Goal: Information Seeking & Learning: Learn about a topic

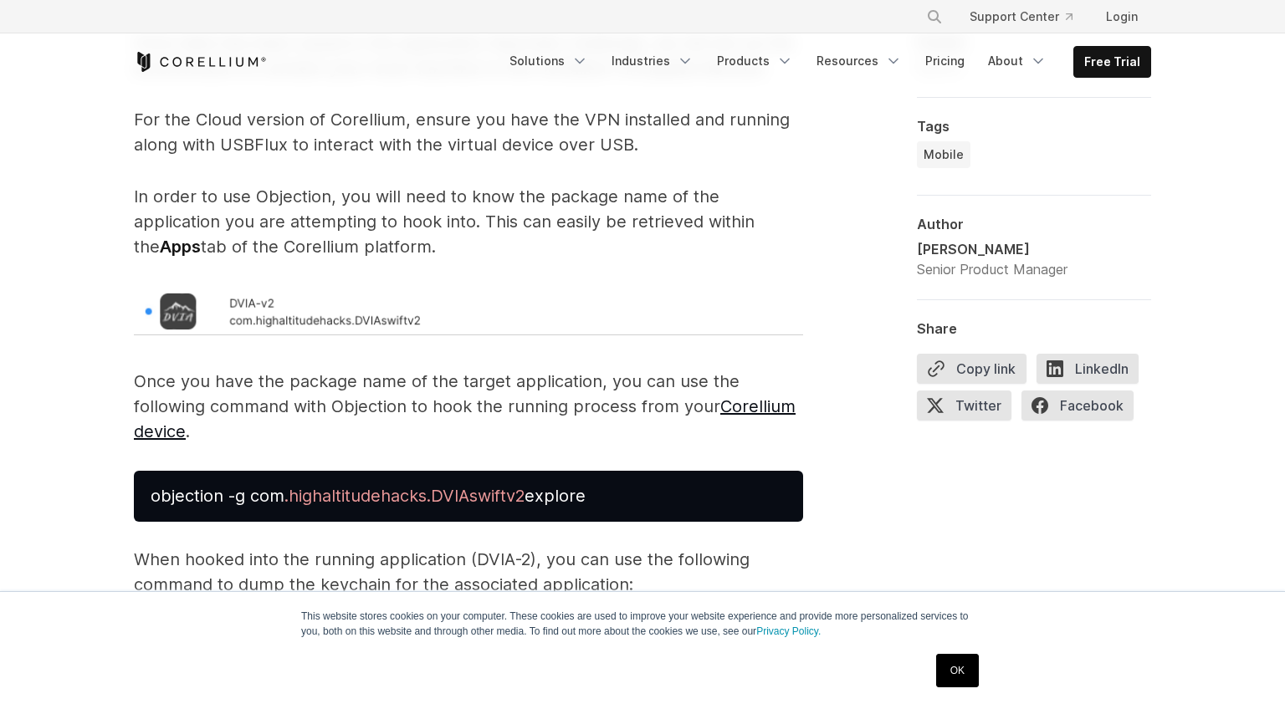
scroll to position [3047, 0]
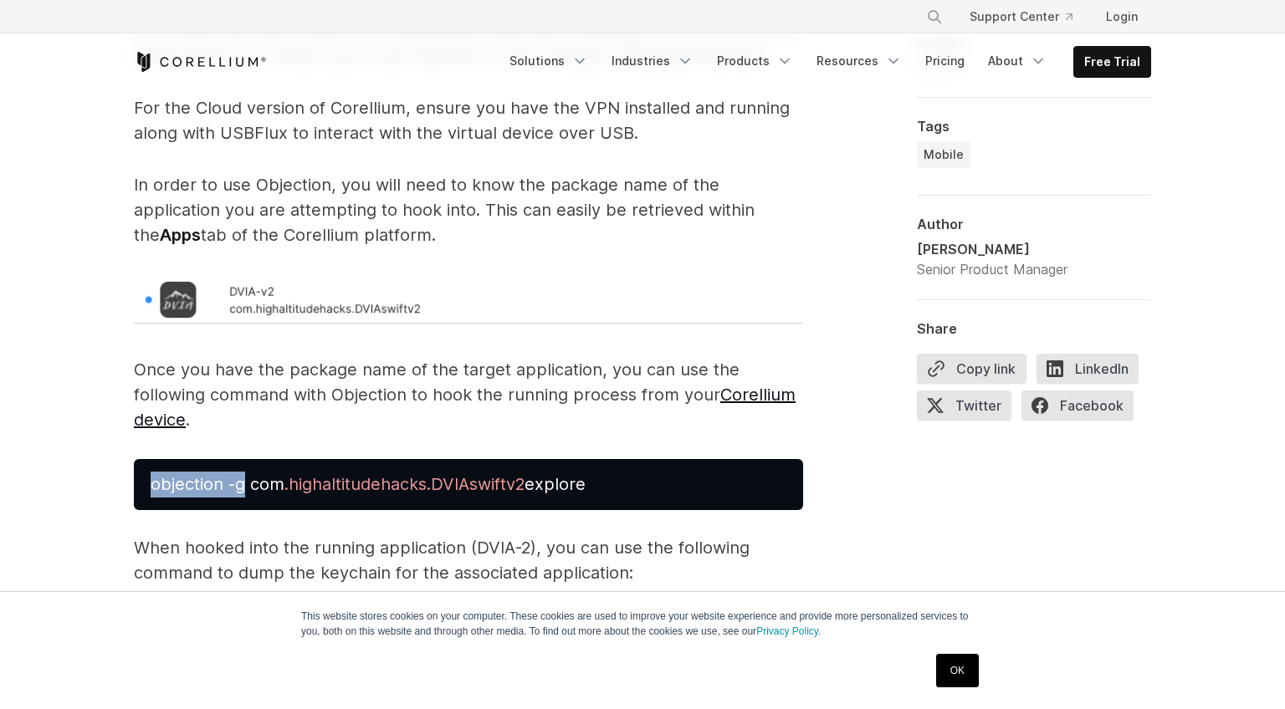
drag, startPoint x: 143, startPoint y: 514, endPoint x: 248, endPoint y: 512, distance: 104.6
click at [248, 510] on pre "objection -g com .highaltitudehacks.DVIAswiftv2 explore" at bounding box center [468, 484] width 669 height 51
copy span "objection -g"
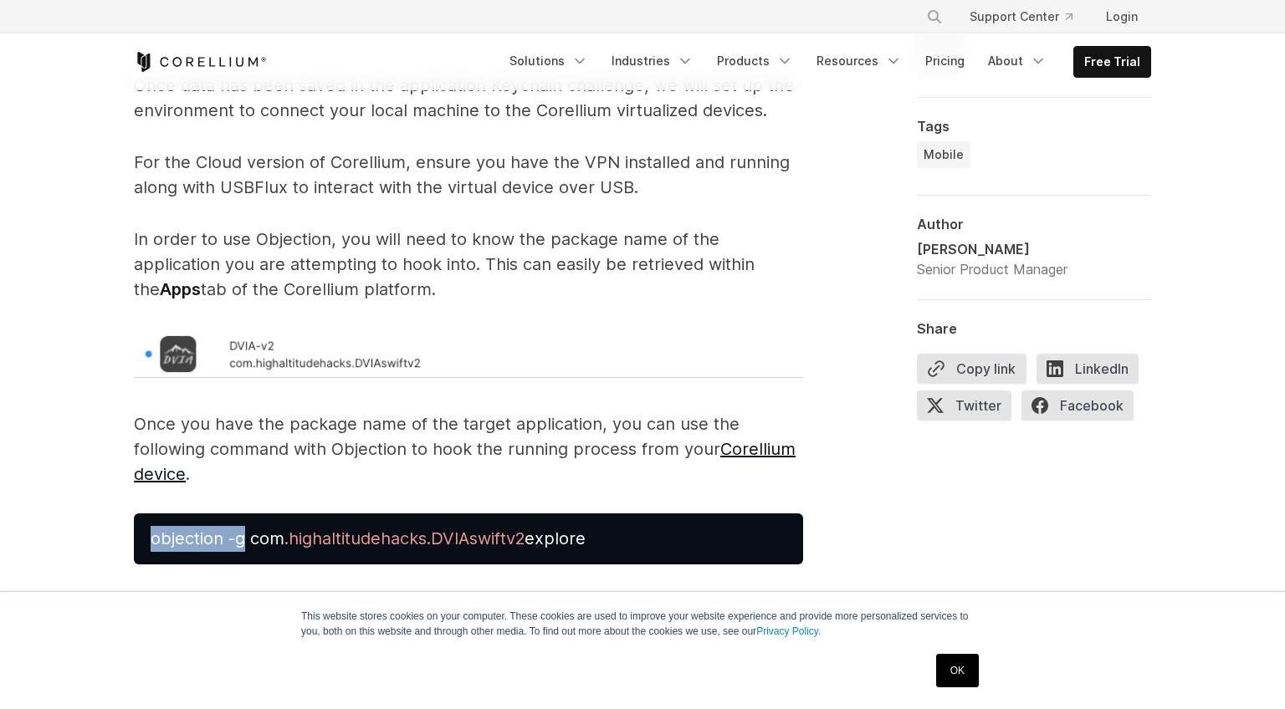
scroll to position [3279, 0]
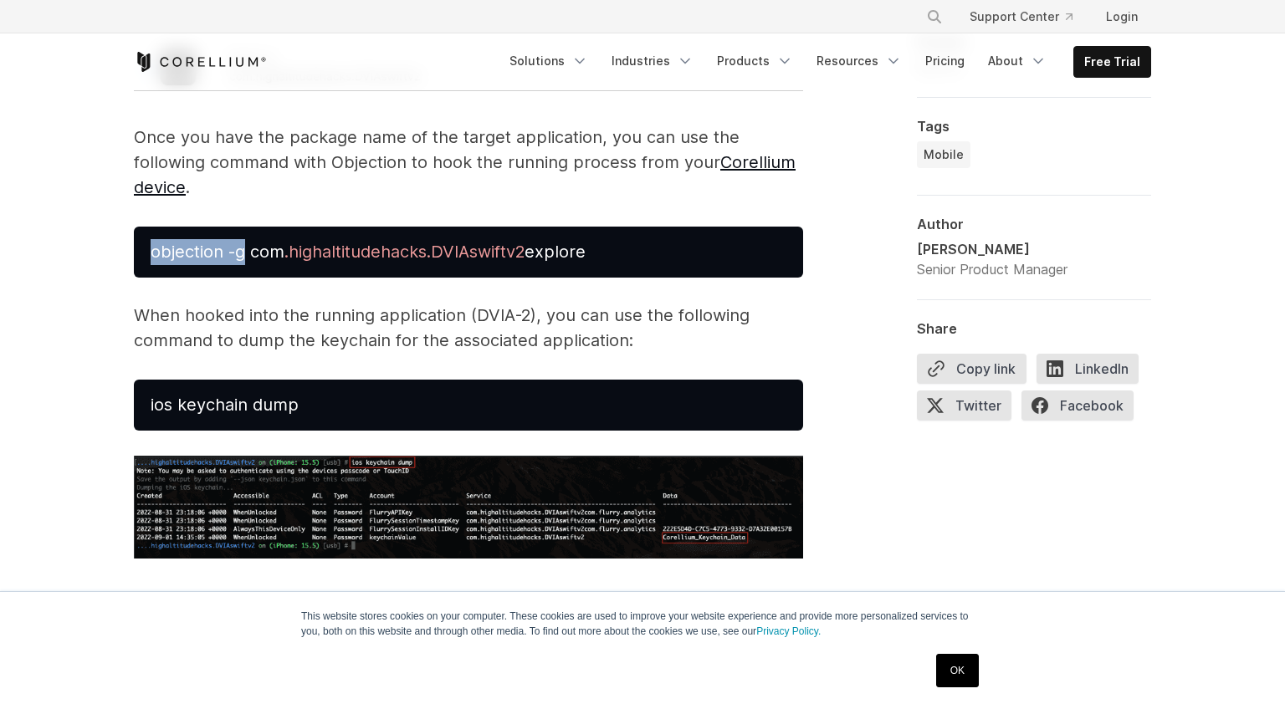
click at [949, 675] on link "OK" at bounding box center [957, 670] width 43 height 33
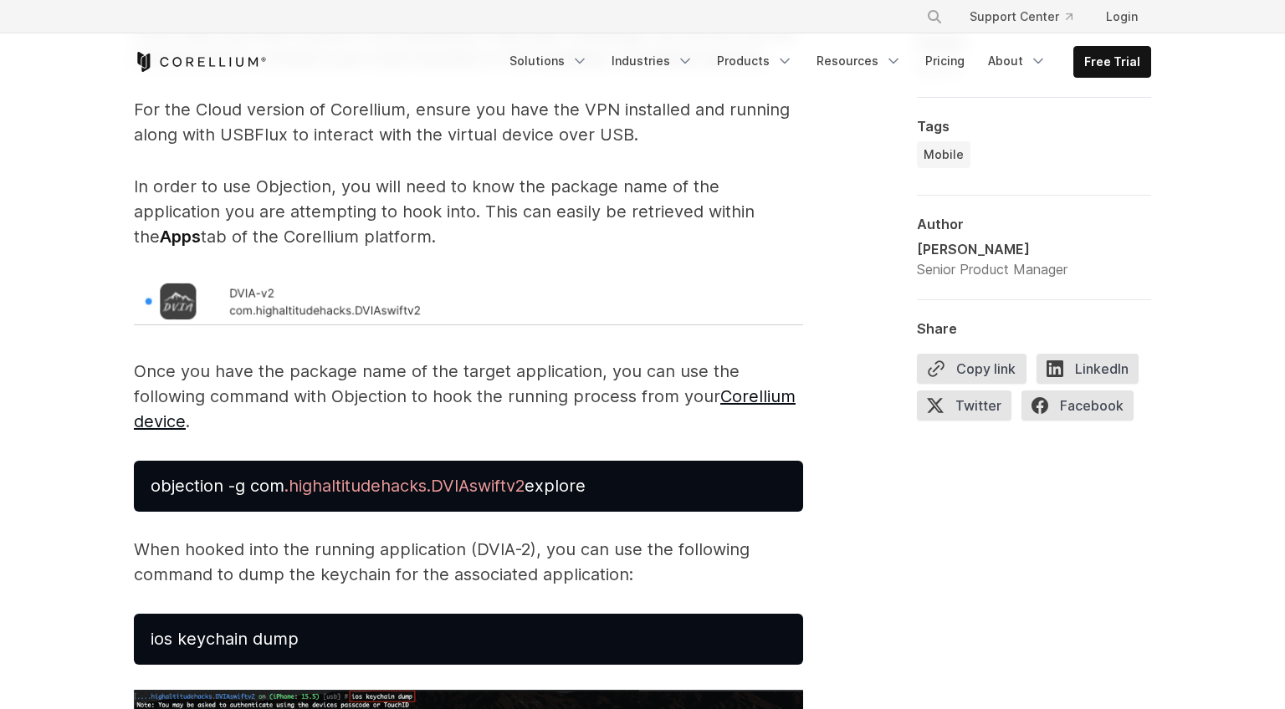
scroll to position [1705, 0]
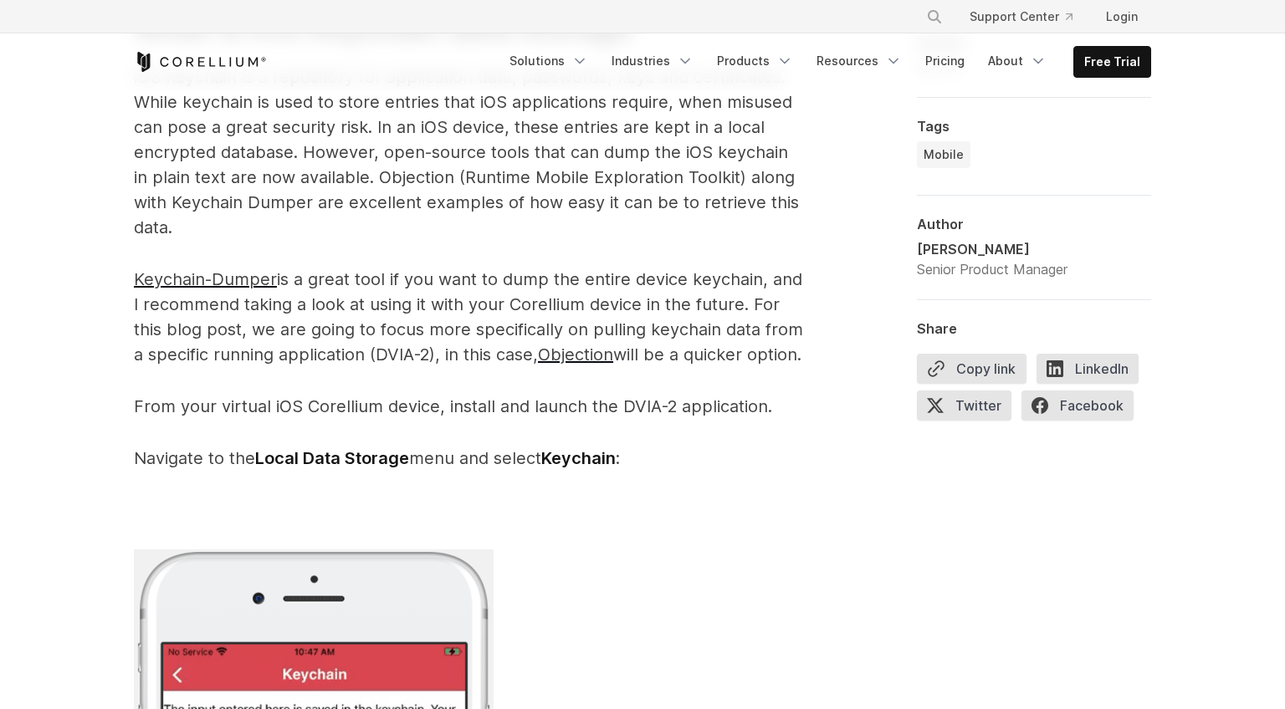
click at [437, 304] on p "Keychain-Dumper is a great tool if you want to dump the entire device keychain,…" at bounding box center [468, 317] width 669 height 100
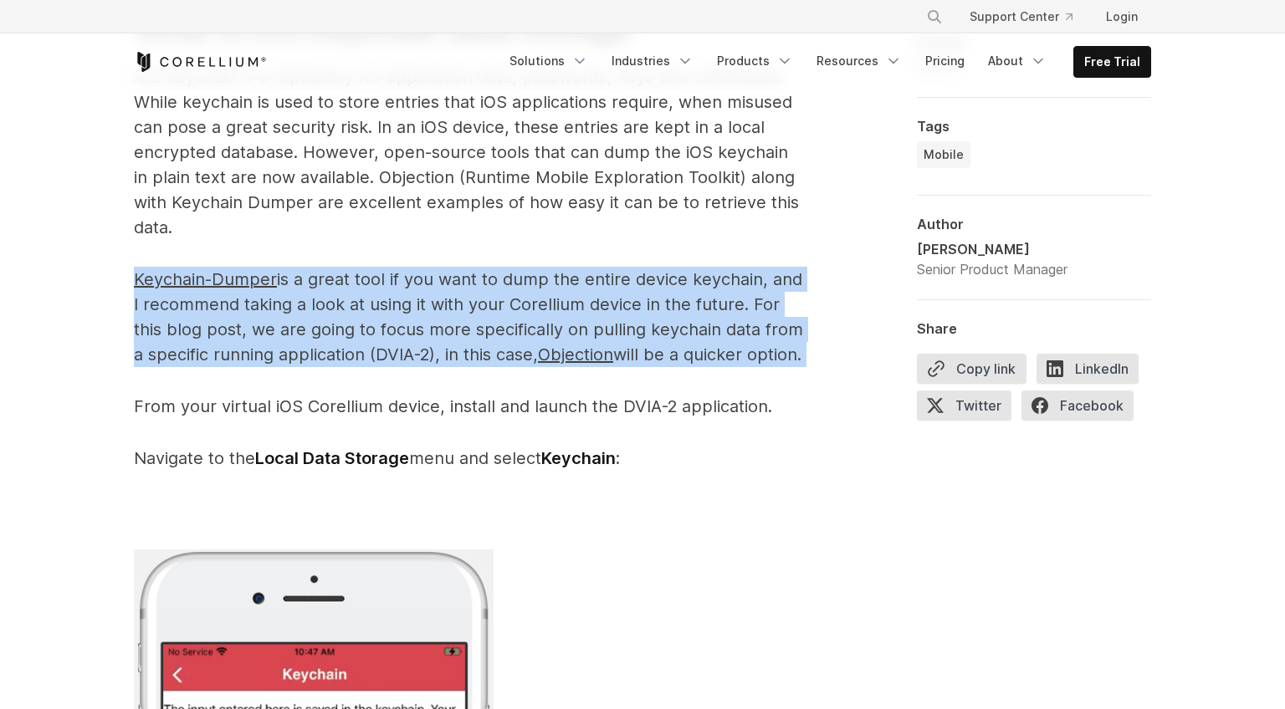
click at [383, 320] on p "Keychain-Dumper is a great tool if you want to dump the entire device keychain,…" at bounding box center [468, 317] width 669 height 100
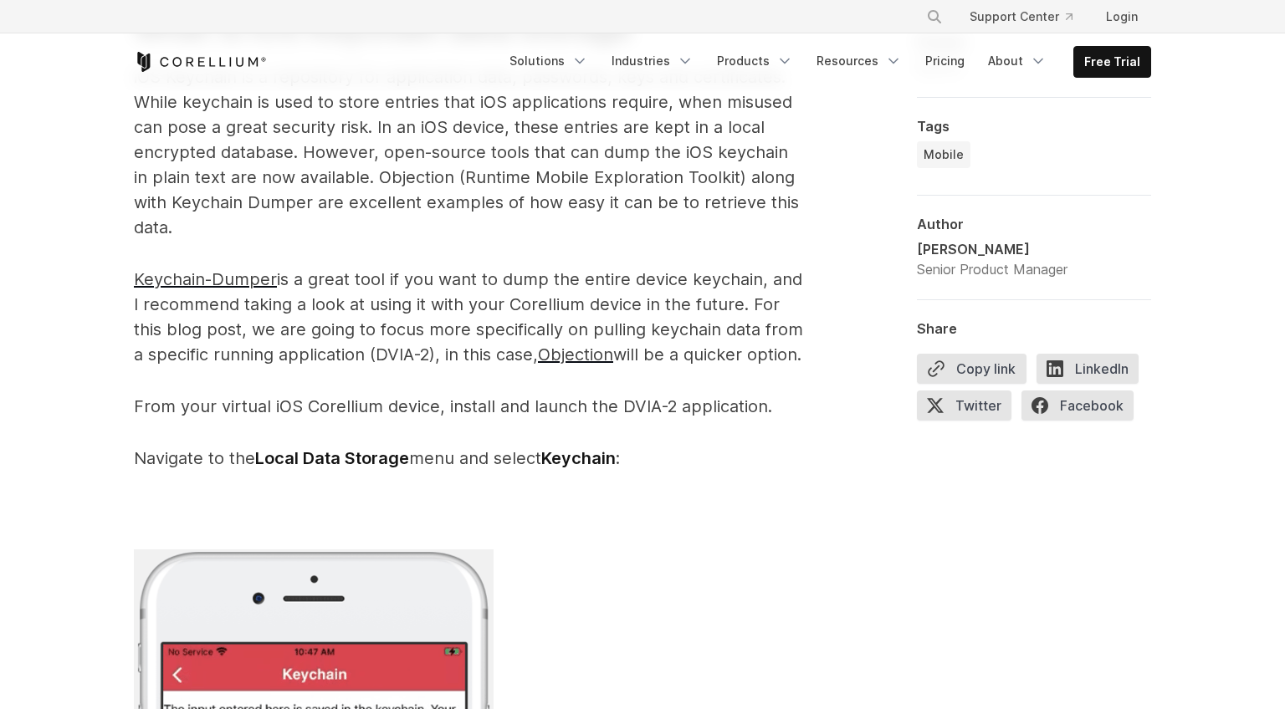
click at [383, 320] on p "Keychain-Dumper is a great tool if you want to dump the entire device keychain,…" at bounding box center [468, 317] width 669 height 100
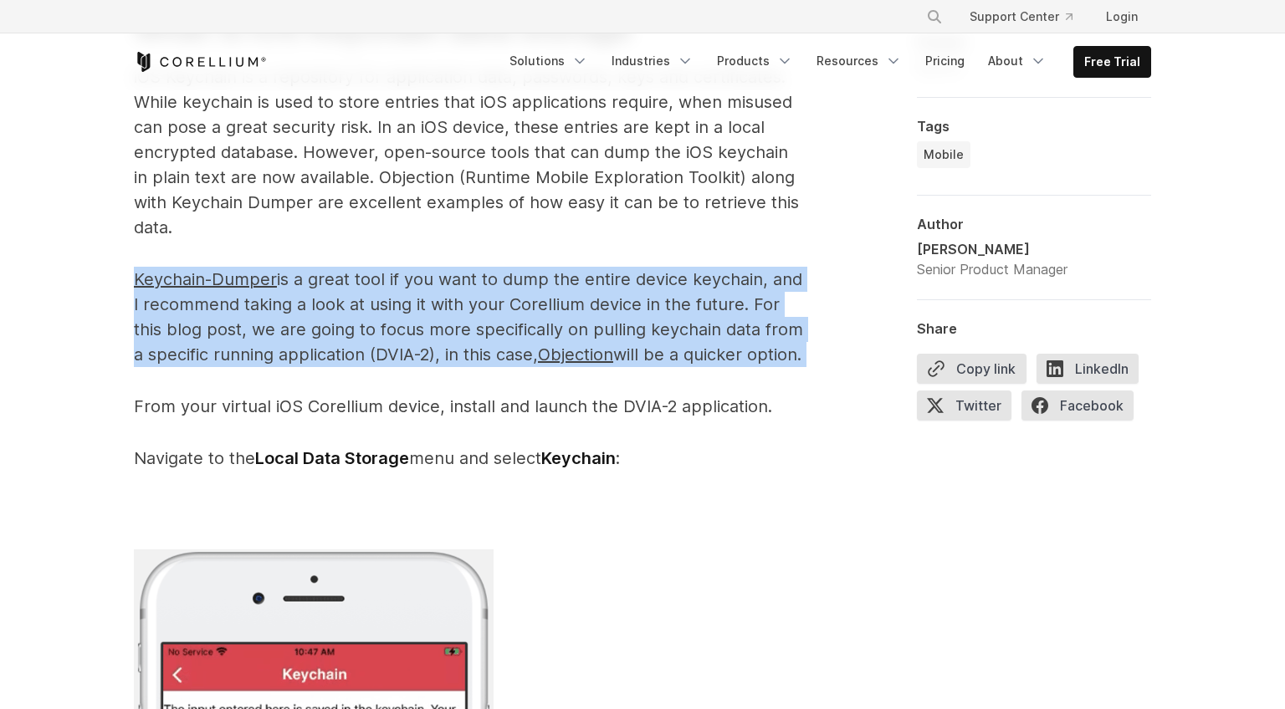
click at [387, 345] on p "Keychain-Dumper is a great tool if you want to dump the entire device keychain,…" at bounding box center [468, 317] width 669 height 100
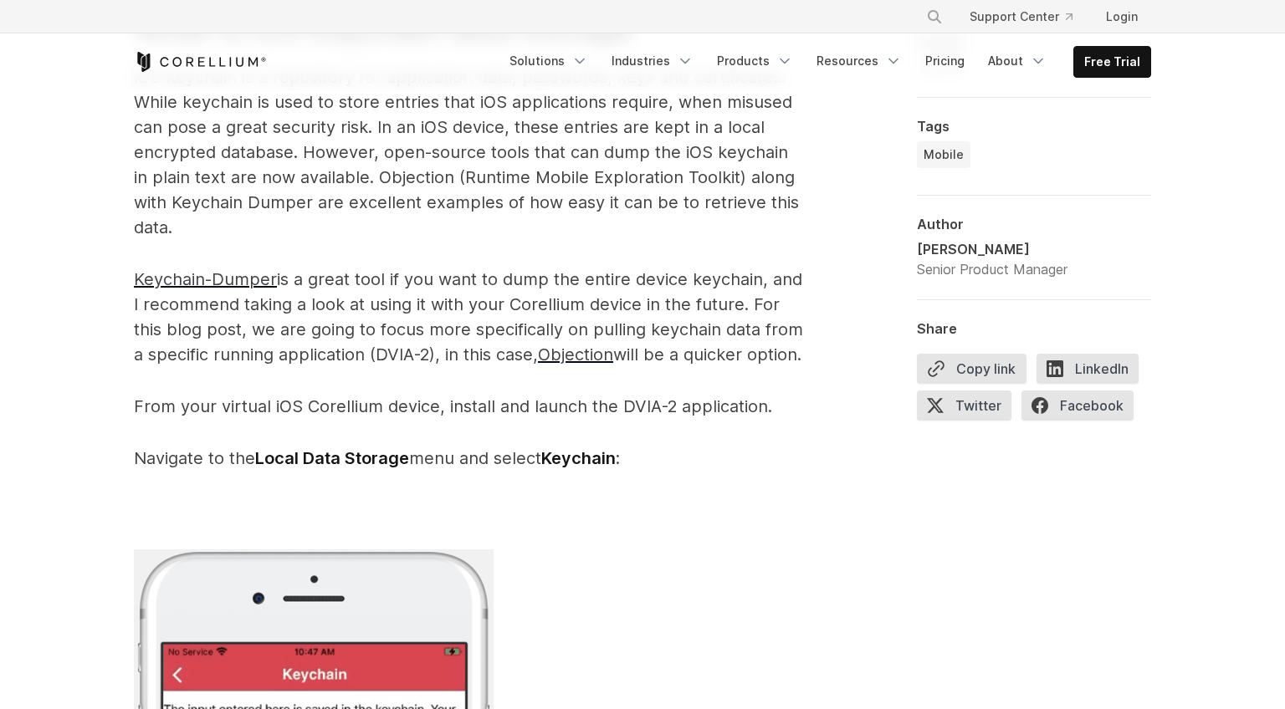
click at [387, 345] on p "Keychain-Dumper is a great tool if you want to dump the entire device keychain,…" at bounding box center [468, 317] width 669 height 100
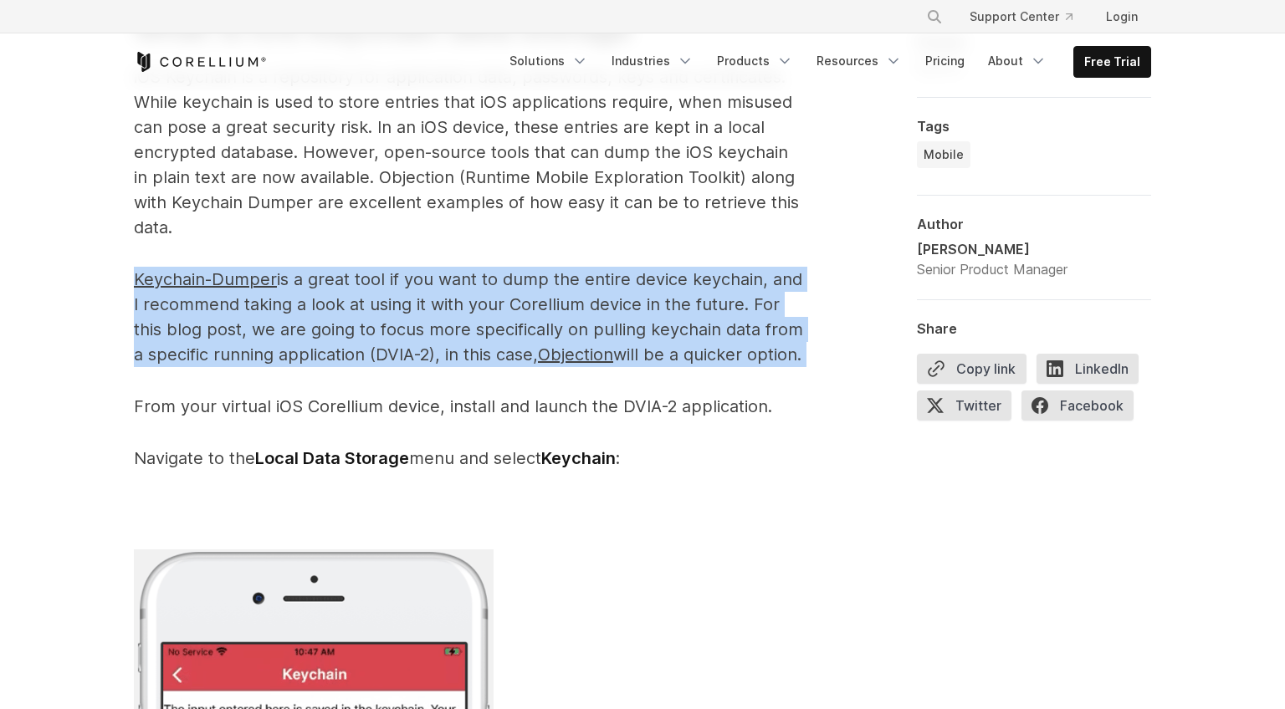
click at [387, 367] on p "Keychain-Dumper is a great tool if you want to dump the entire device keychain,…" at bounding box center [468, 317] width 669 height 100
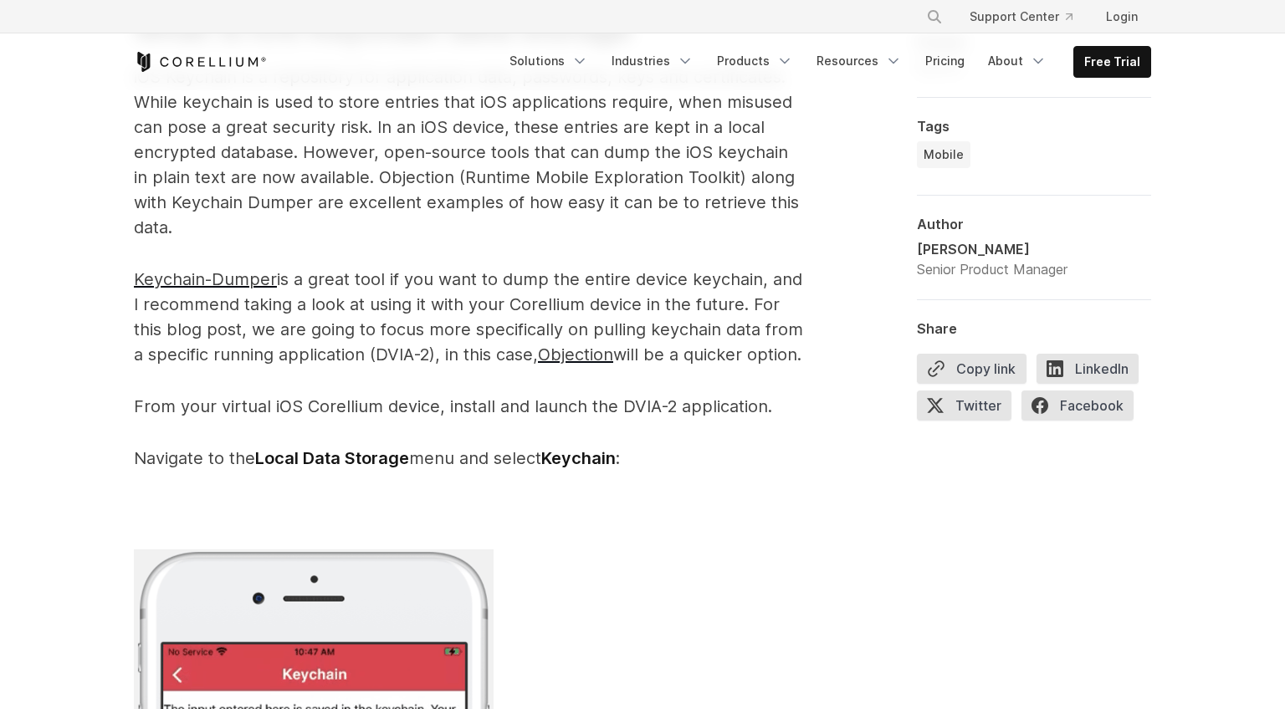
click at [387, 367] on p "Keychain-Dumper is a great tool if you want to dump the entire device keychain,…" at bounding box center [468, 317] width 669 height 100
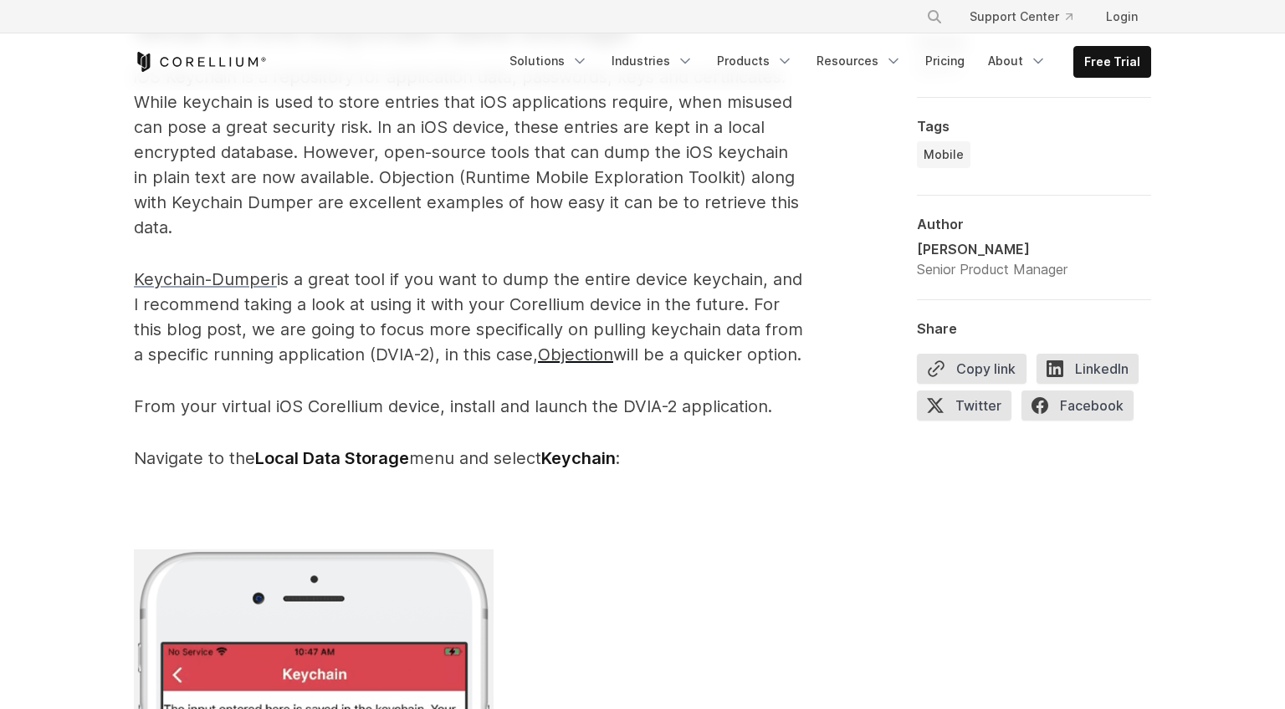
click at [198, 274] on span "Keychain-Dumper" at bounding box center [205, 279] width 143 height 20
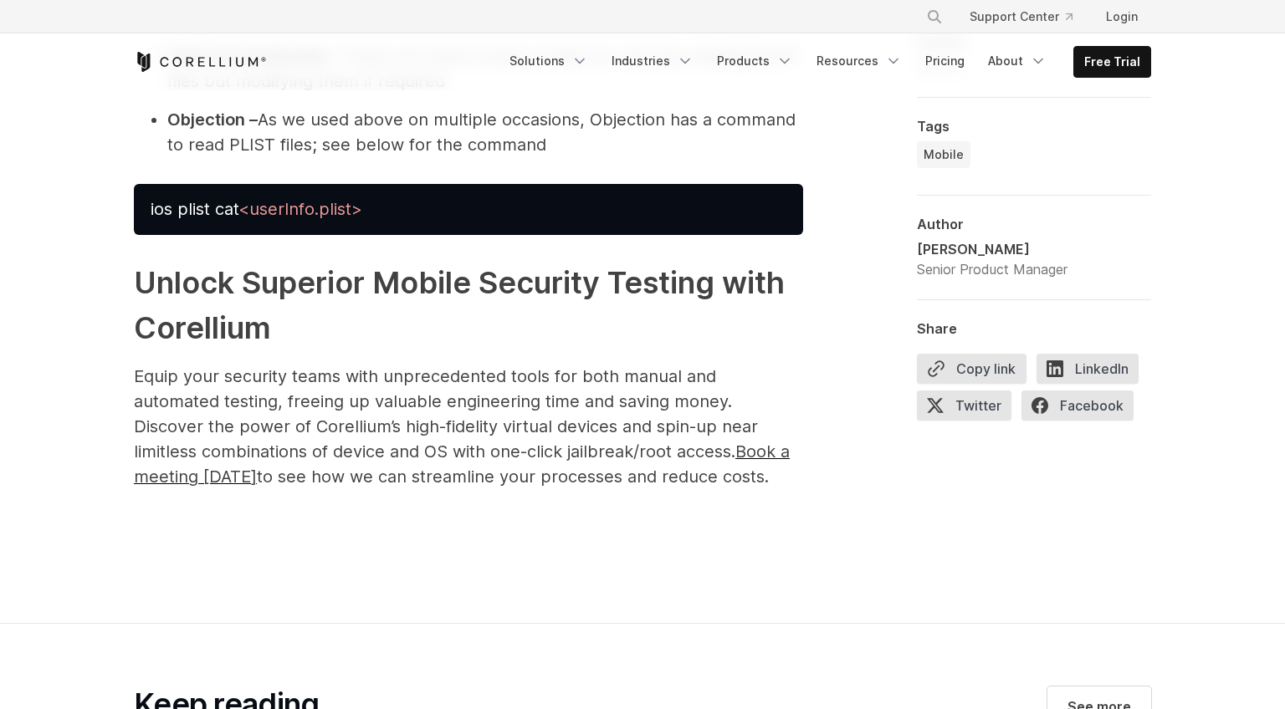
scroll to position [10225, 0]
